Goal: Find contact information: Find contact information

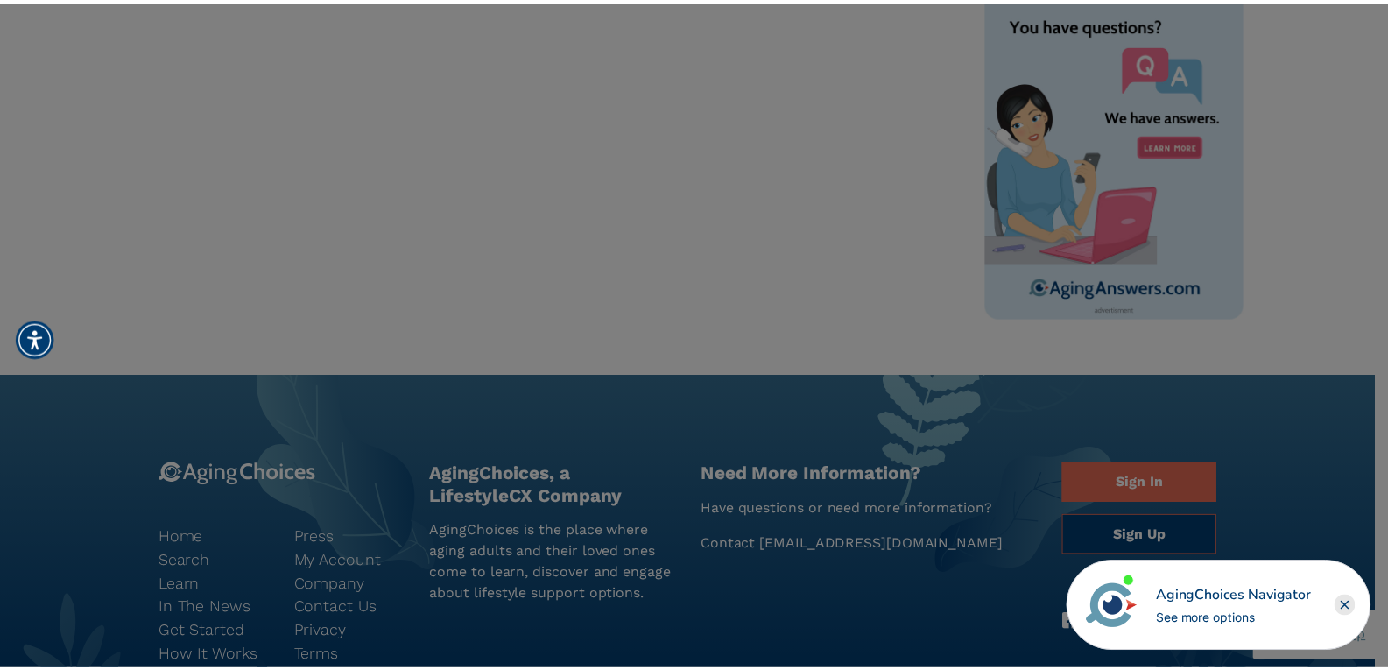
scroll to position [1178, 0]
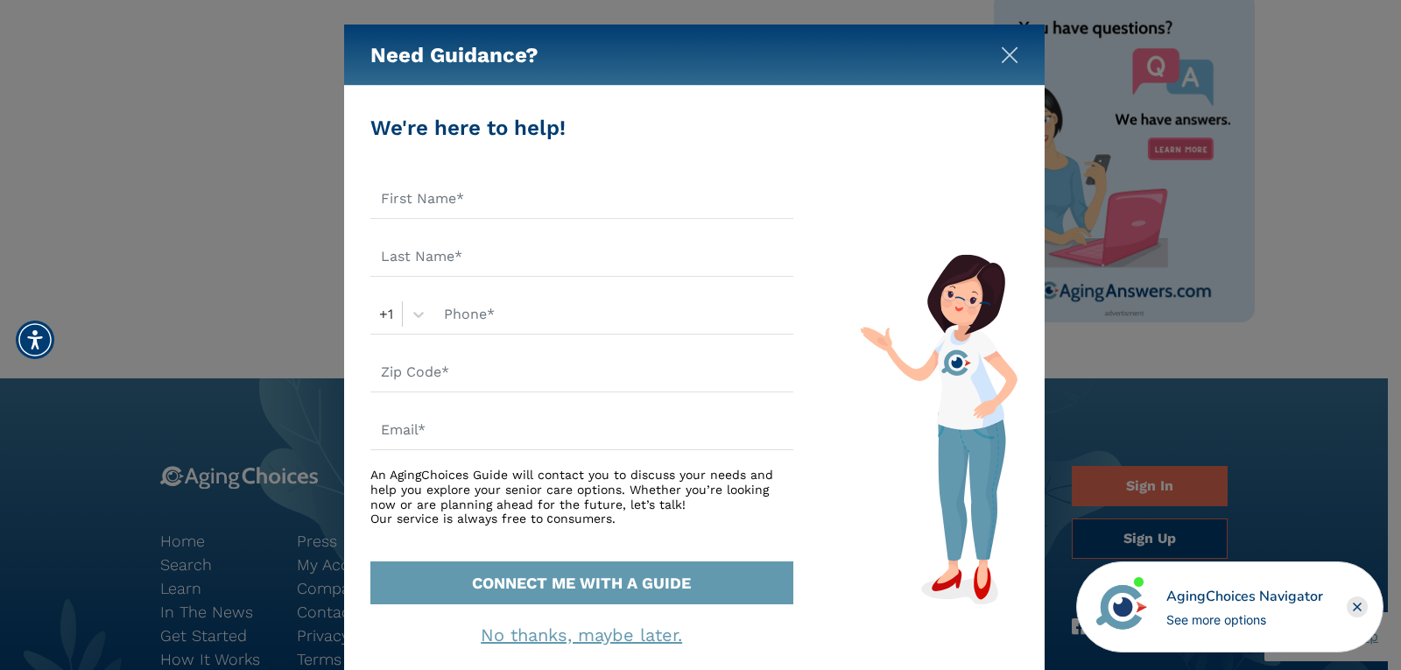
click at [1001, 62] on img "Close" at bounding box center [1010, 55] width 18 height 18
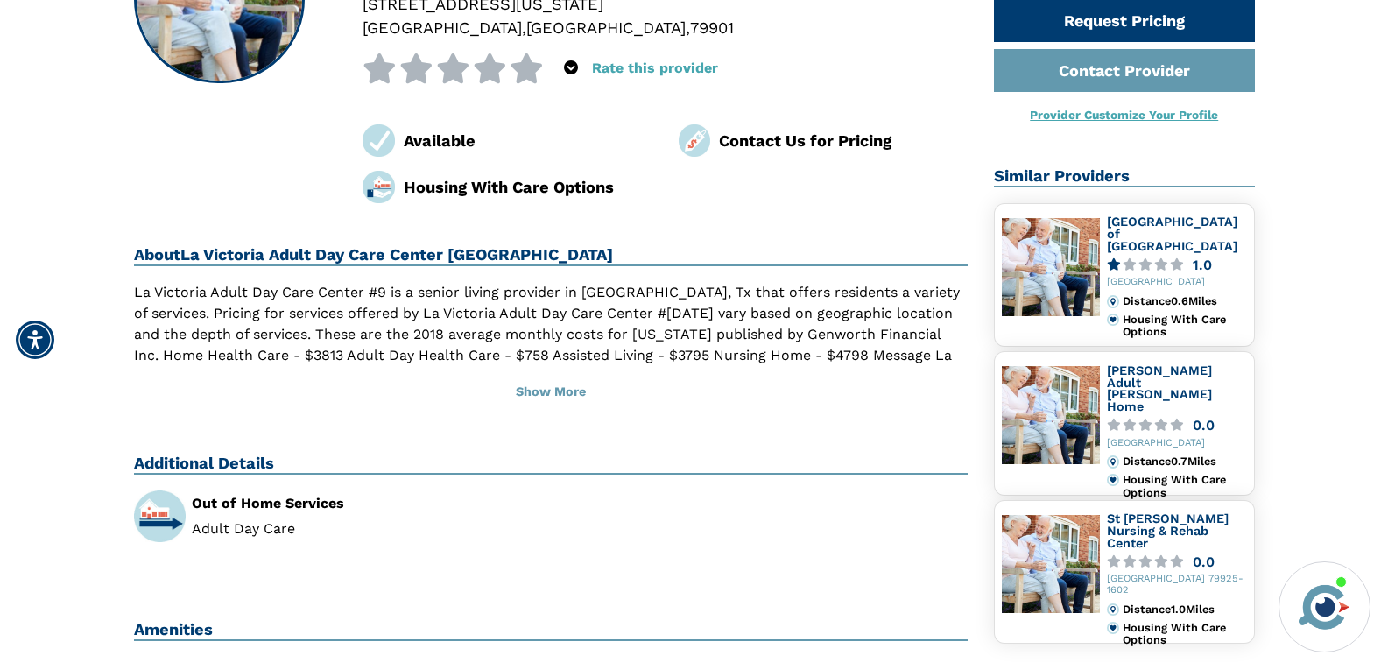
scroll to position [0, 0]
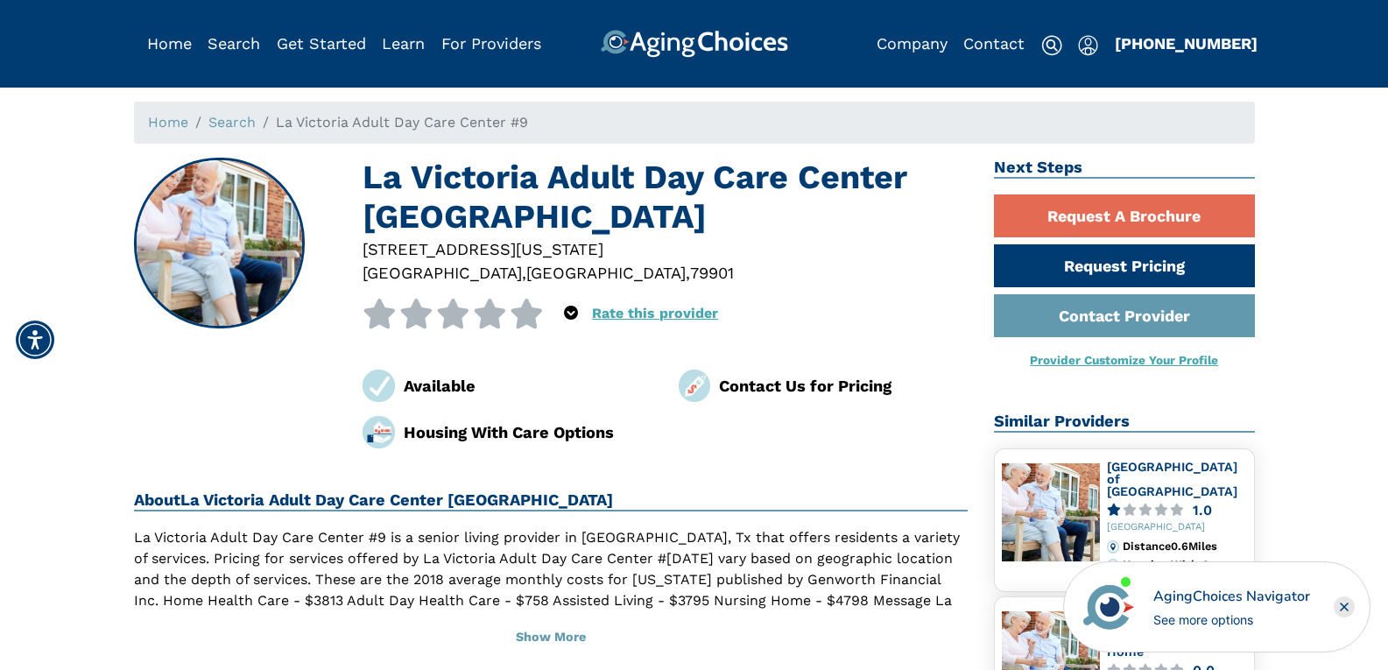
click at [1345, 604] on rect "Close" at bounding box center [1343, 606] width 21 height 21
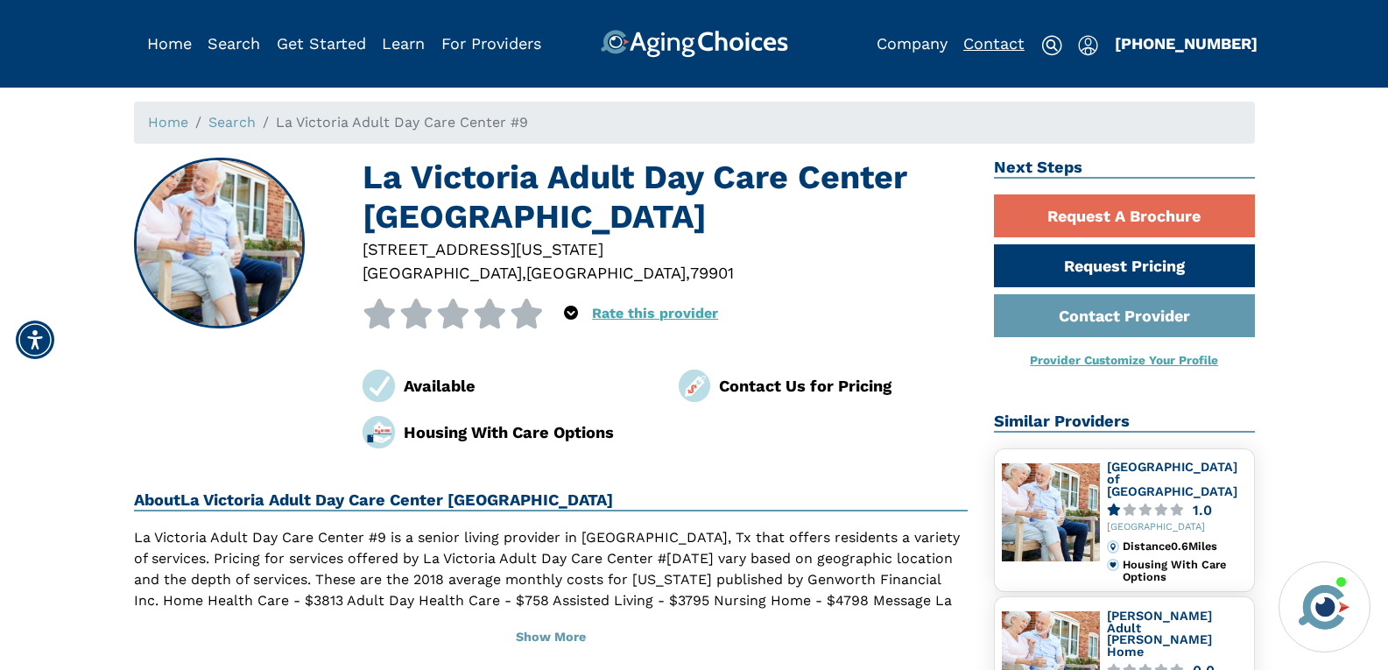
click at [995, 44] on link "Contact" at bounding box center [993, 43] width 61 height 18
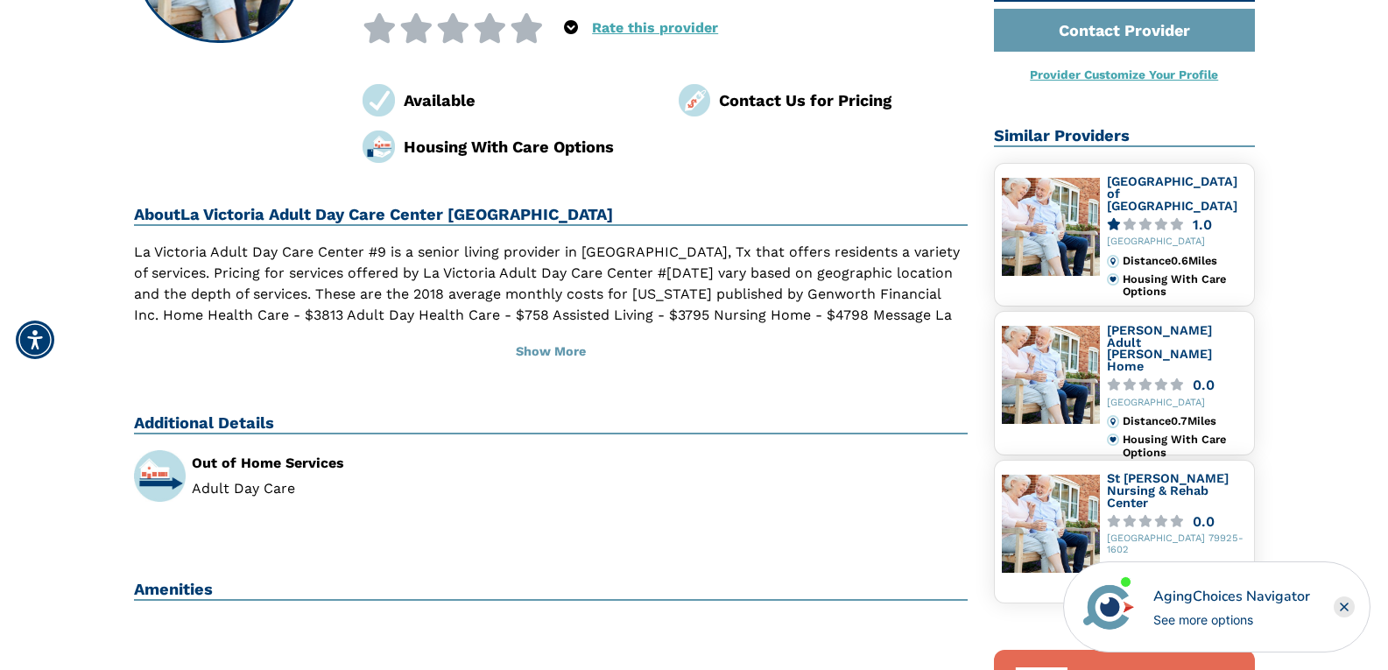
scroll to position [350, 0]
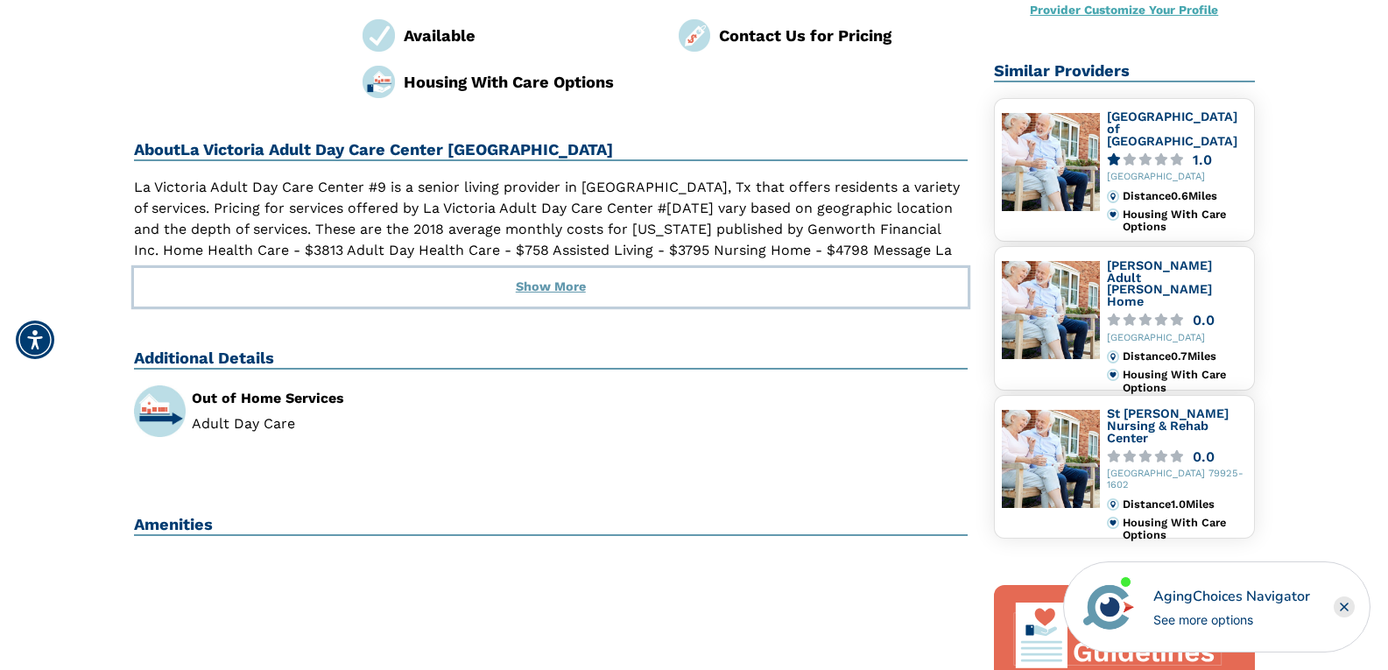
click at [549, 286] on button "Show More" at bounding box center [551, 287] width 834 height 39
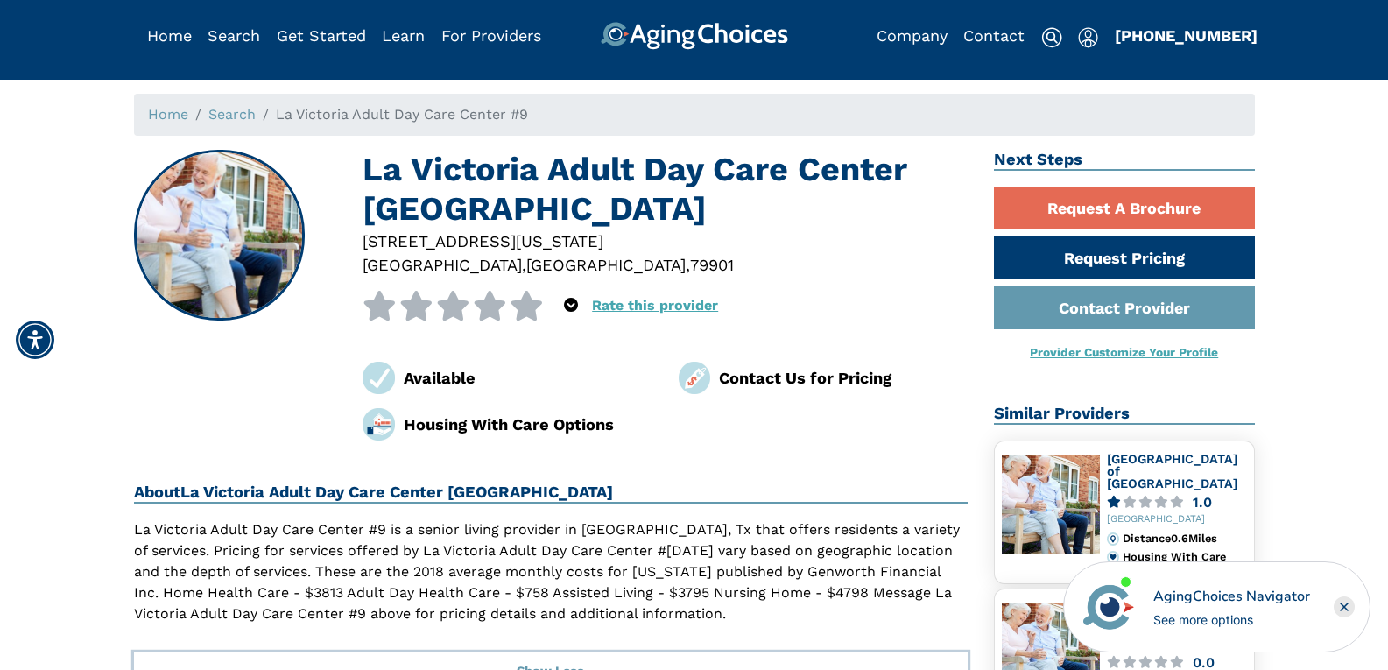
scroll to position [0, 0]
